Goal: Navigation & Orientation: Find specific page/section

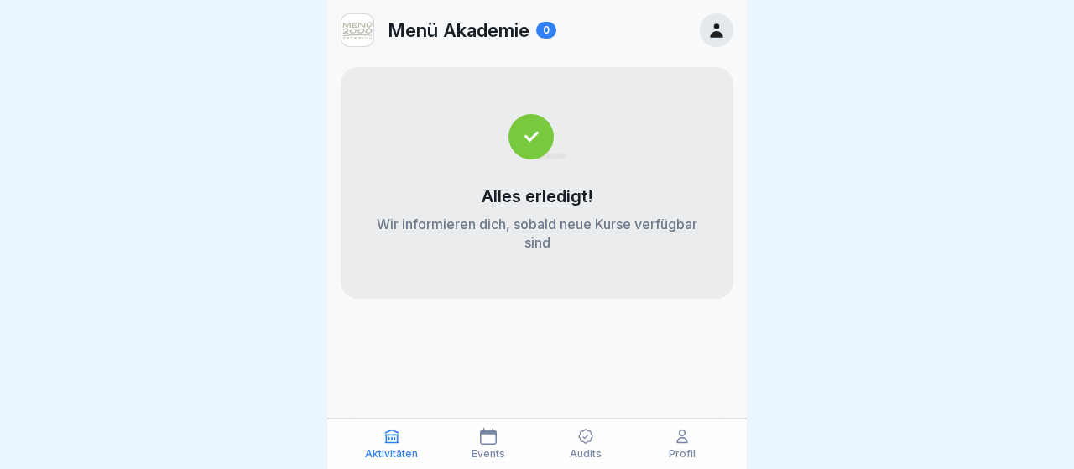
click at [682, 440] on icon at bounding box center [682, 436] width 17 height 17
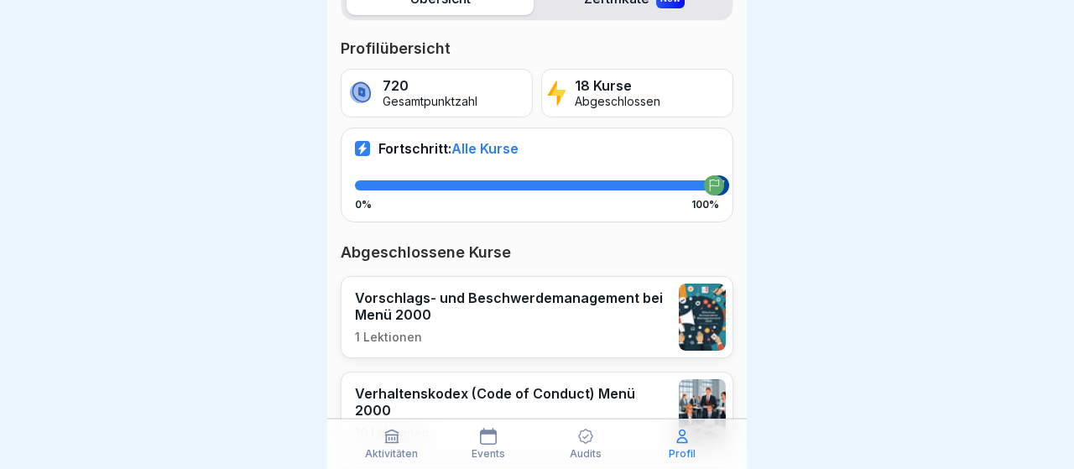
scroll to position [292, 0]
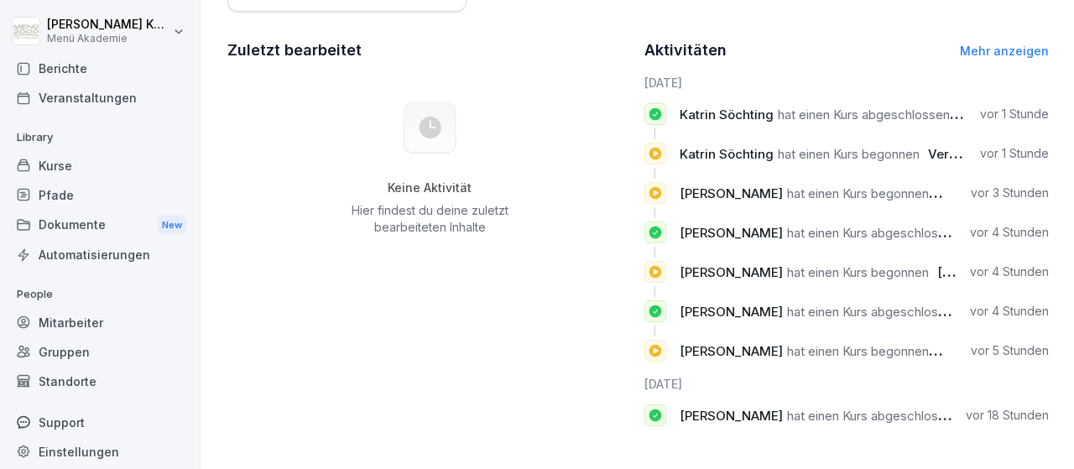
scroll to position [98, 0]
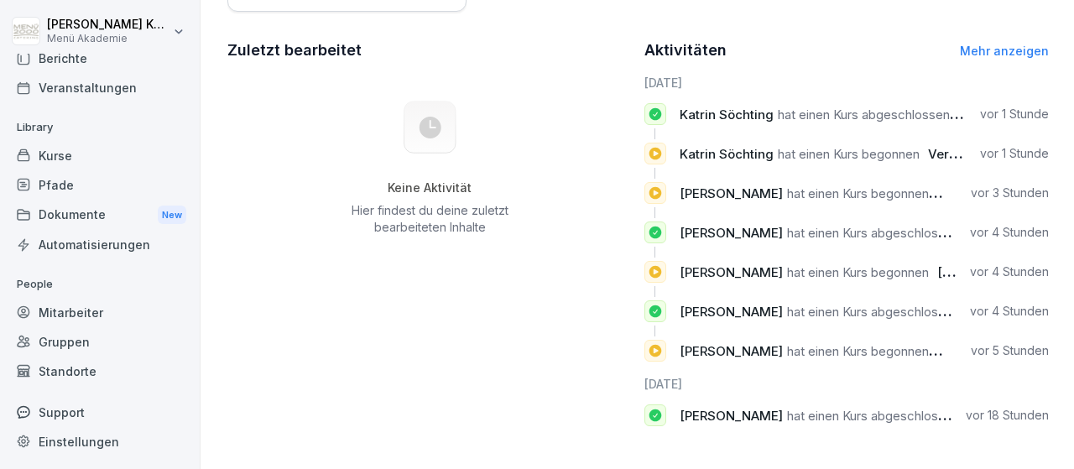
click at [68, 367] on div "Standorte" at bounding box center [99, 371] width 183 height 29
